Goal: Information Seeking & Learning: Learn about a topic

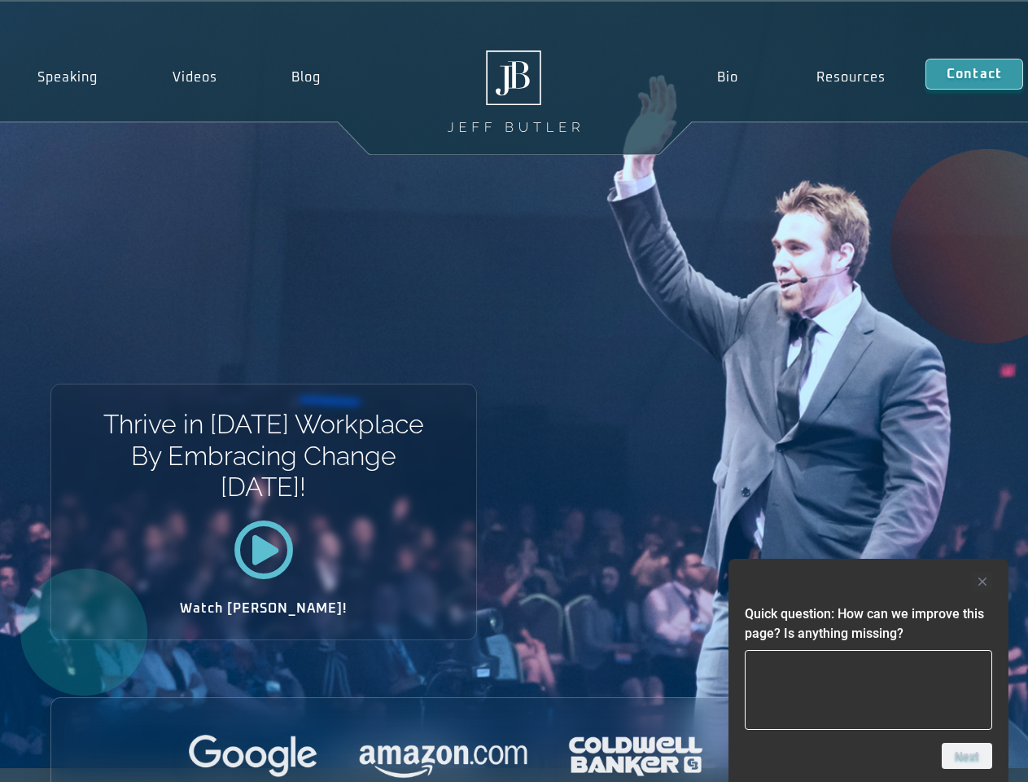
click at [514, 391] on div "Thrive in [DATE] Workplace By Embracing Change [DATE]! Watch [PERSON_NAME]!" at bounding box center [514, 385] width 1028 height 766
click at [869, 581] on div at bounding box center [868, 581] width 247 height 20
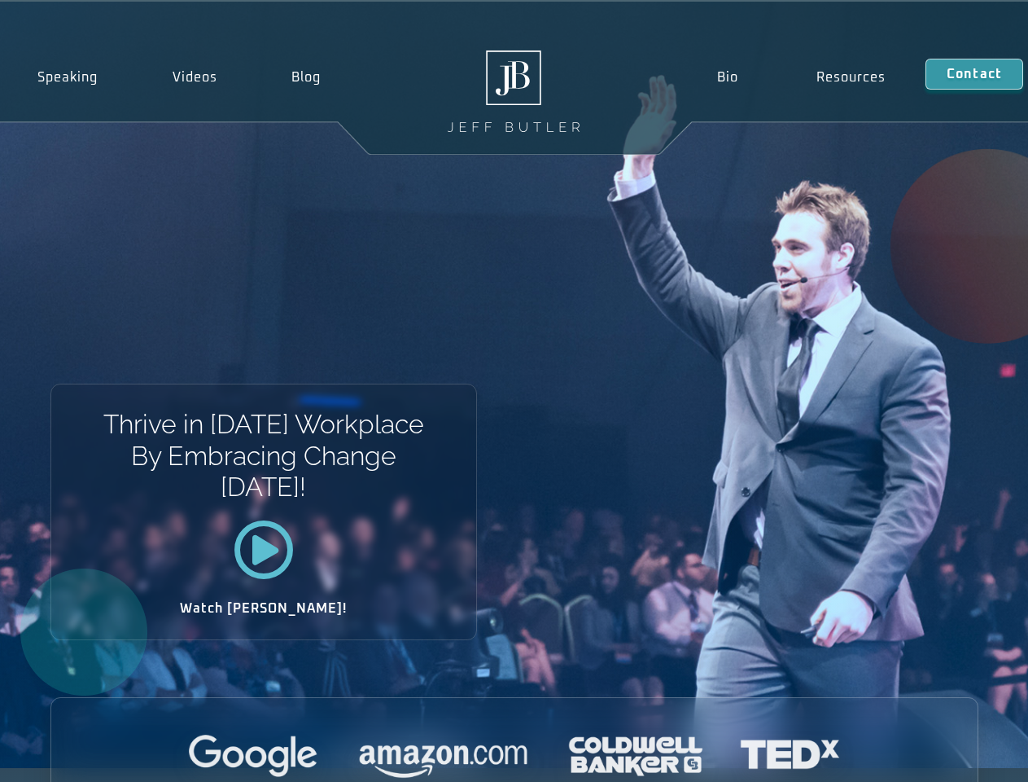
click at [967, 755] on div at bounding box center [514, 756] width 926 height 45
